Goal: Information Seeking & Learning: Learn about a topic

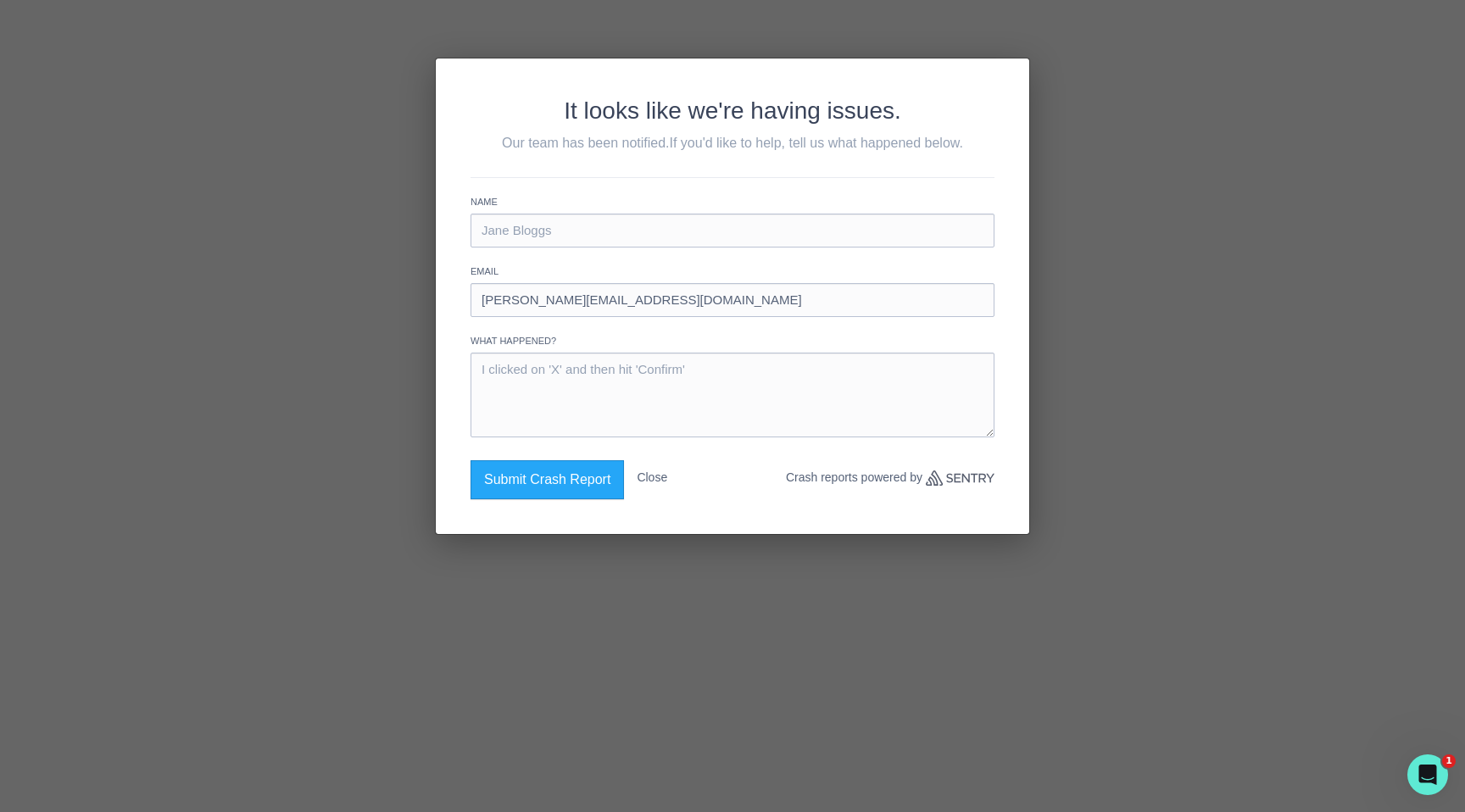
click at [310, 159] on div "It looks like we're having issues. Our team has been notified. If you'd like to…" at bounding box center [732, 406] width 1465 height 812
